Goal: Transaction & Acquisition: Purchase product/service

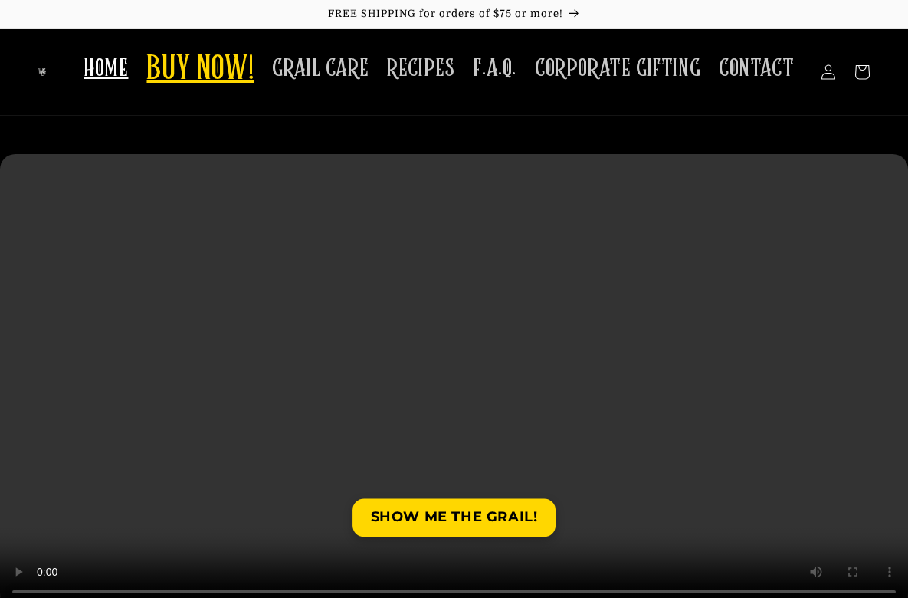
click at [192, 90] on span "BUY NOW!" at bounding box center [199, 70] width 107 height 42
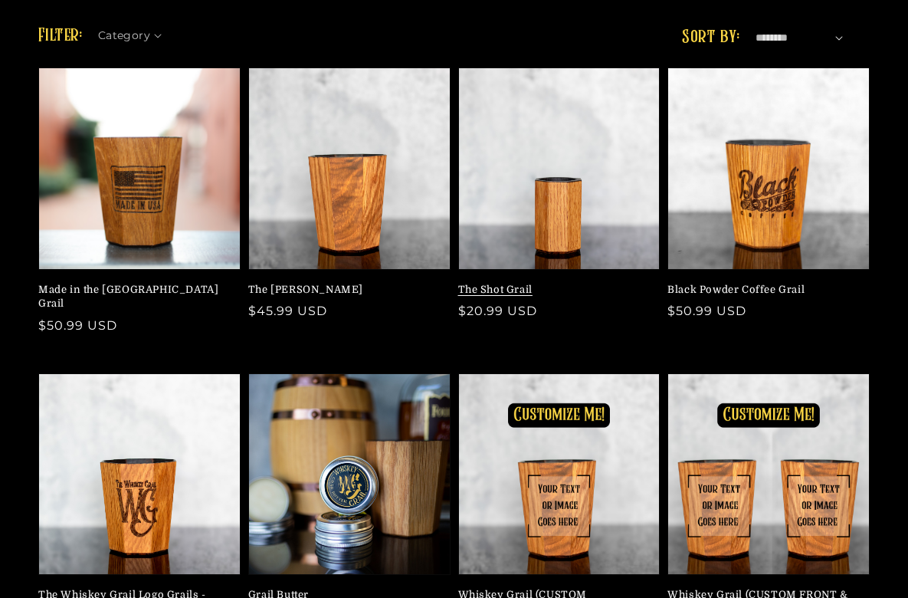
scroll to position [301, 0]
